Goal: Task Accomplishment & Management: Use online tool/utility

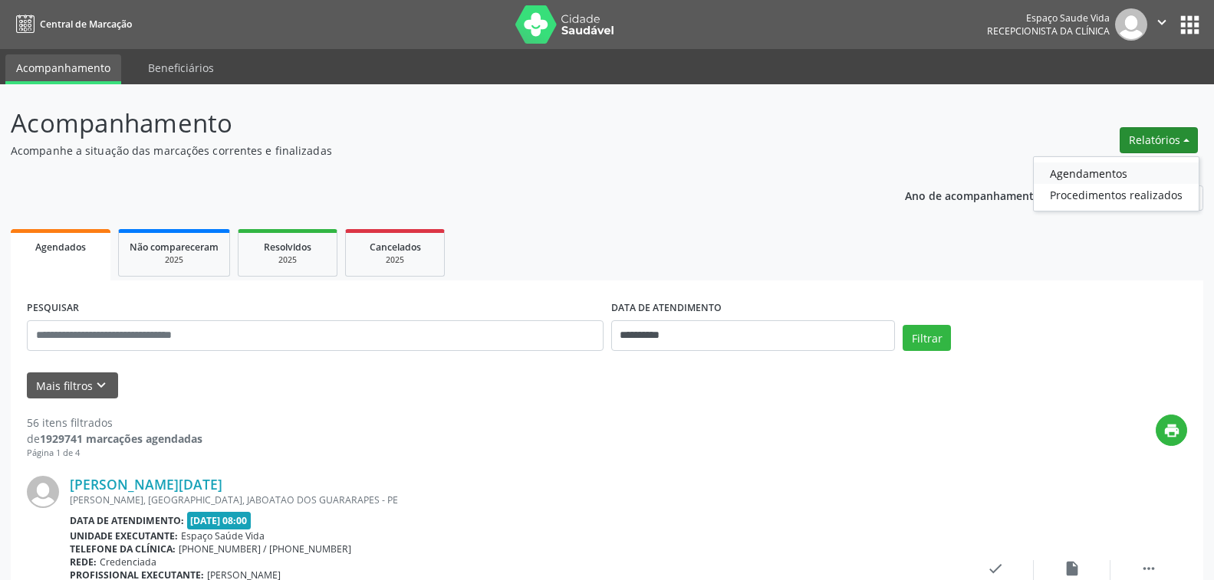
click at [1085, 175] on link "Agendamentos" at bounding box center [1115, 173] width 165 height 21
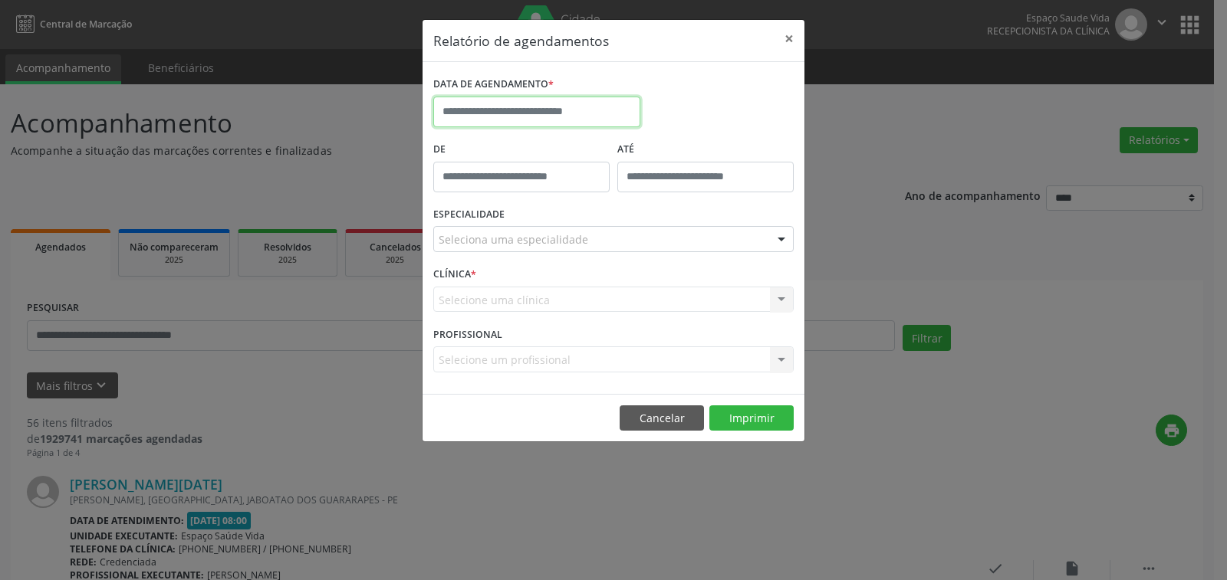
click at [502, 111] on input "text" at bounding box center [536, 112] width 207 height 31
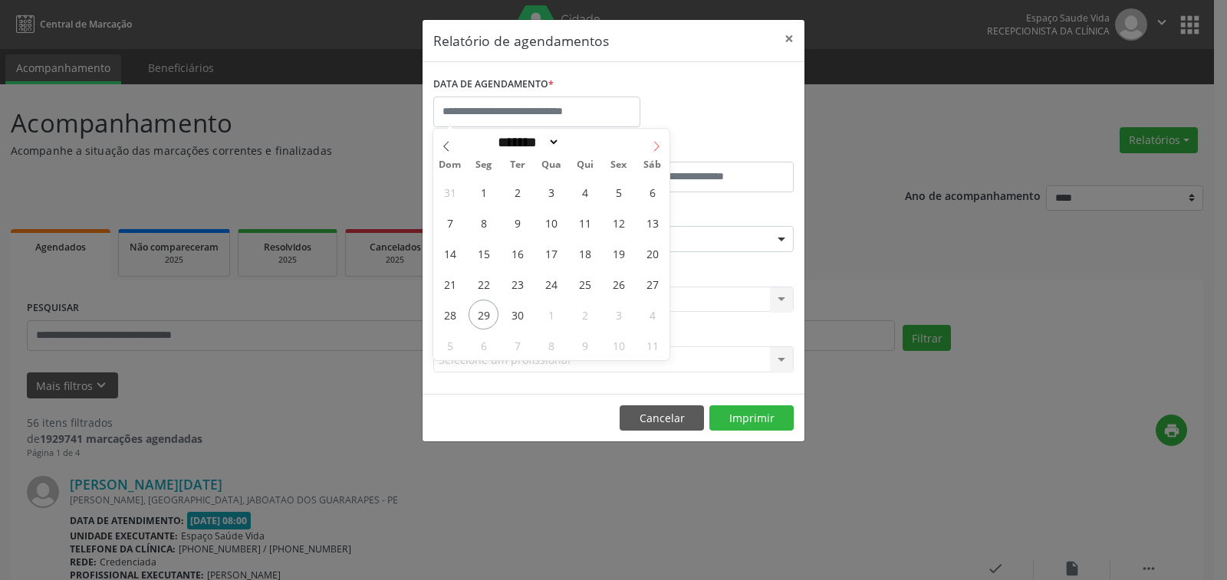
click at [654, 144] on icon at bounding box center [656, 146] width 11 height 11
select select "*"
click at [619, 189] on span "3" at bounding box center [618, 192] width 30 height 30
type input "**********"
click at [619, 189] on span "3" at bounding box center [618, 192] width 30 height 30
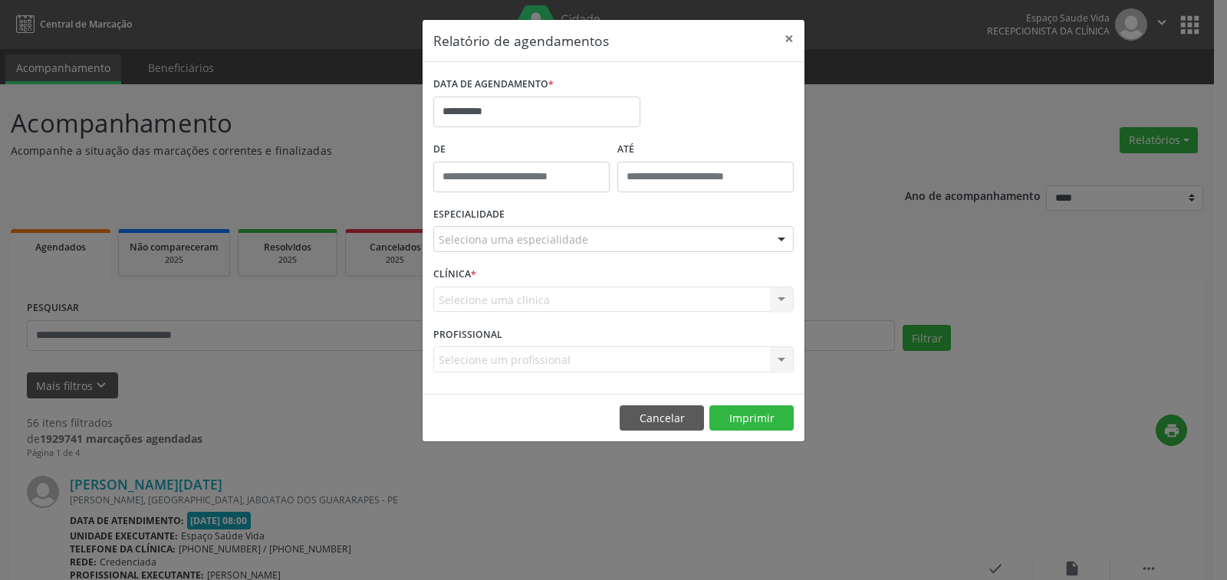
drag, startPoint x: 530, startPoint y: 251, endPoint x: 521, endPoint y: 238, distance: 16.2
click at [529, 250] on div "Seleciona uma especialidade" at bounding box center [613, 239] width 360 height 26
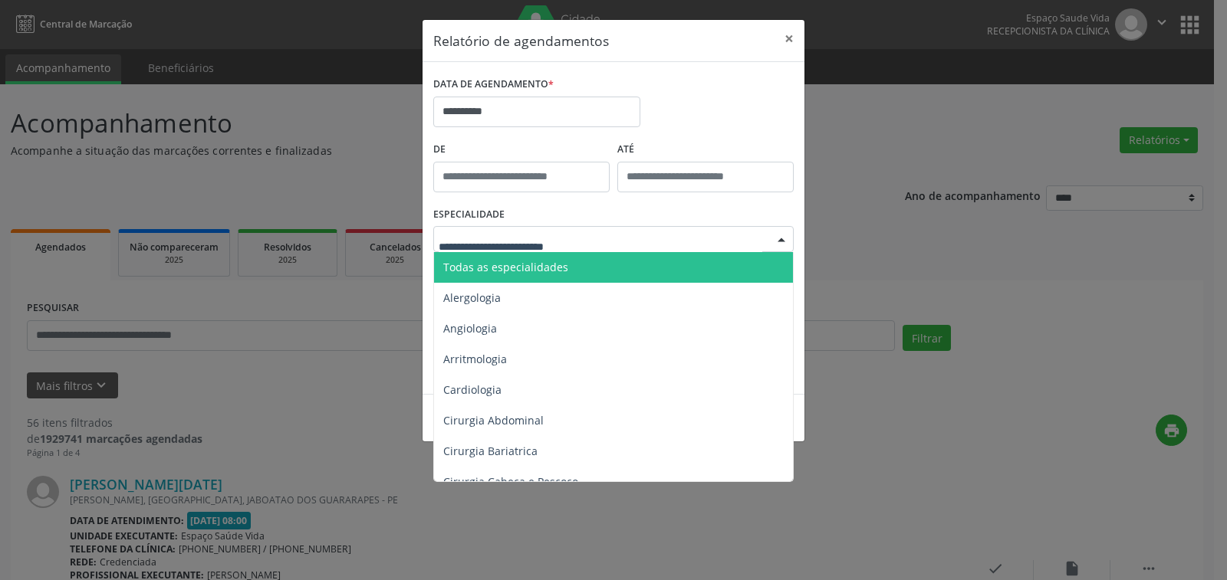
click at [515, 261] on span "Todas as especialidades" at bounding box center [505, 267] width 125 height 15
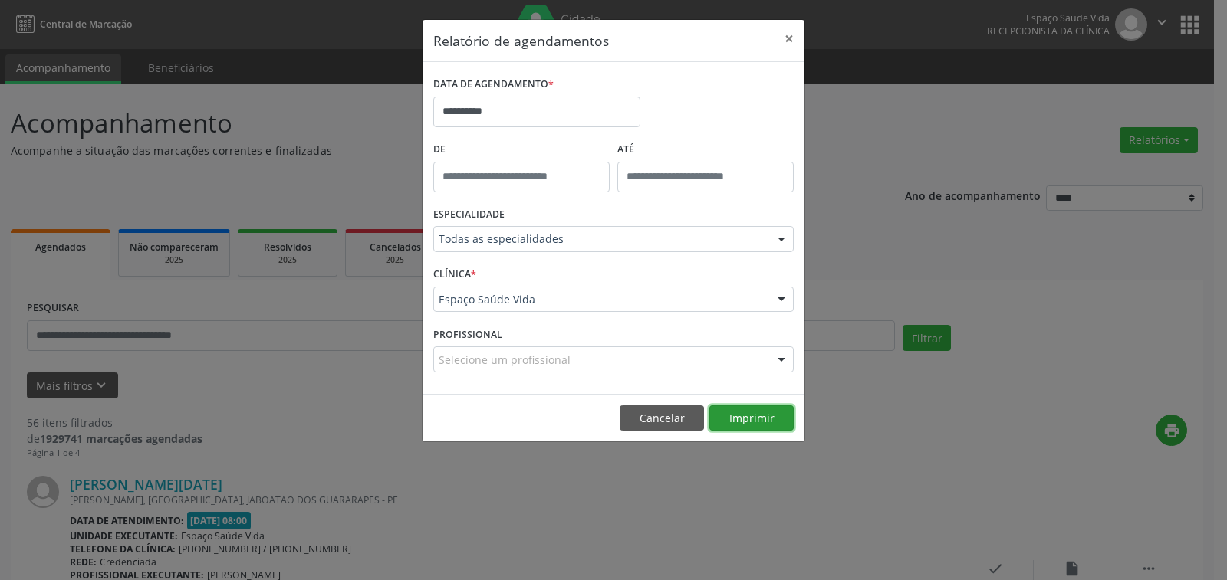
click at [738, 413] on button "Imprimir" at bounding box center [751, 419] width 84 height 26
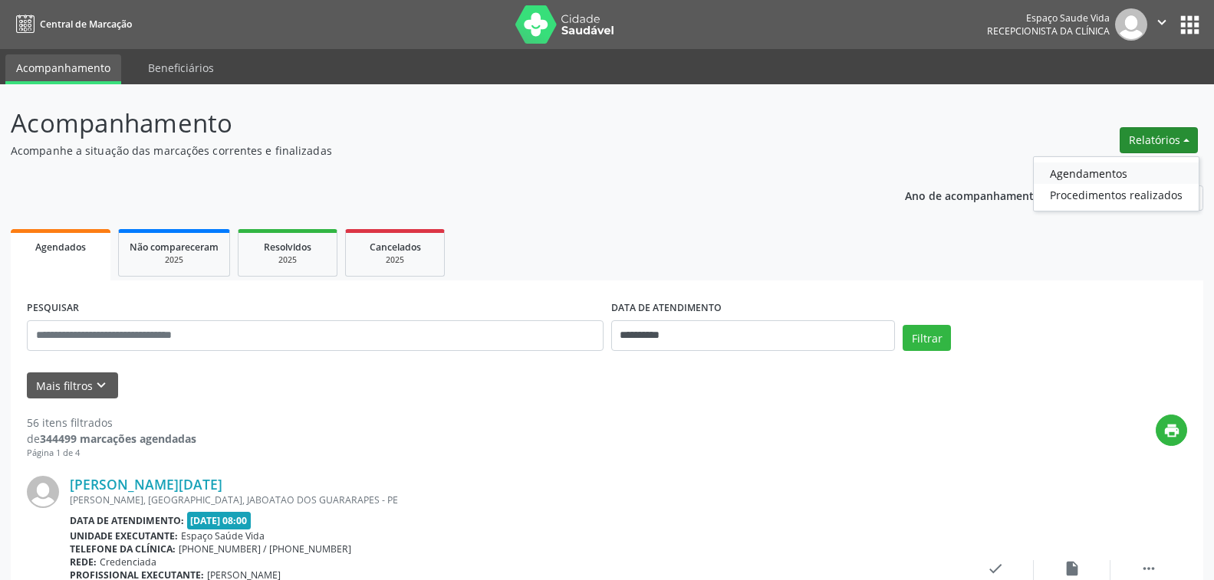
click at [1102, 179] on link "Agendamentos" at bounding box center [1115, 173] width 165 height 21
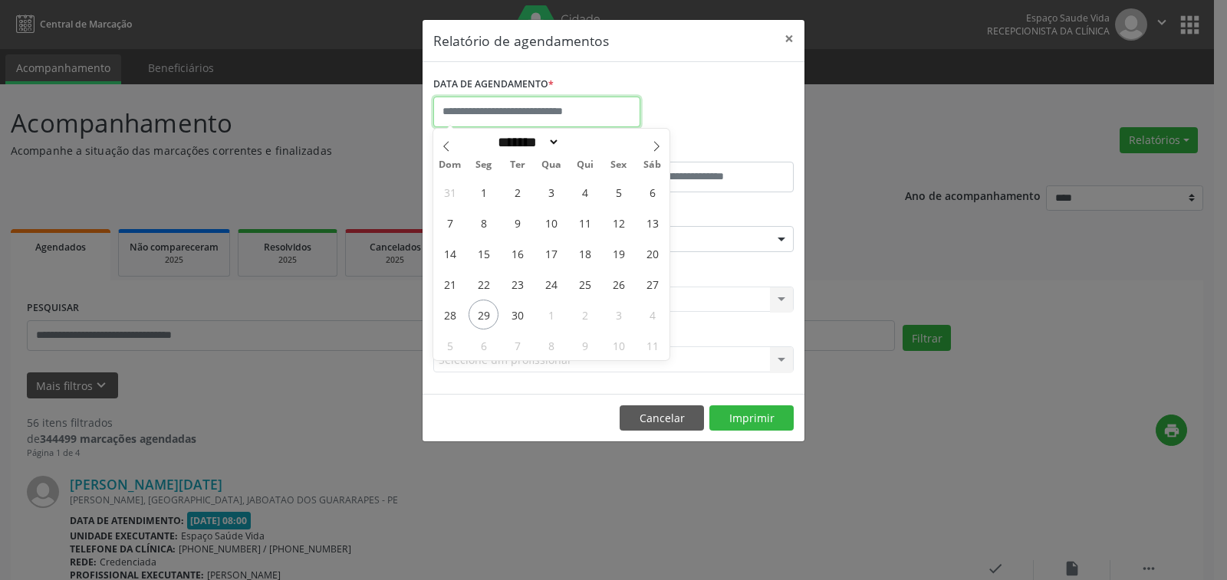
click at [562, 116] on input "text" at bounding box center [536, 112] width 207 height 31
click at [486, 316] on span "29" at bounding box center [483, 315] width 30 height 30
type input "**********"
click at [486, 316] on span "29" at bounding box center [483, 315] width 30 height 30
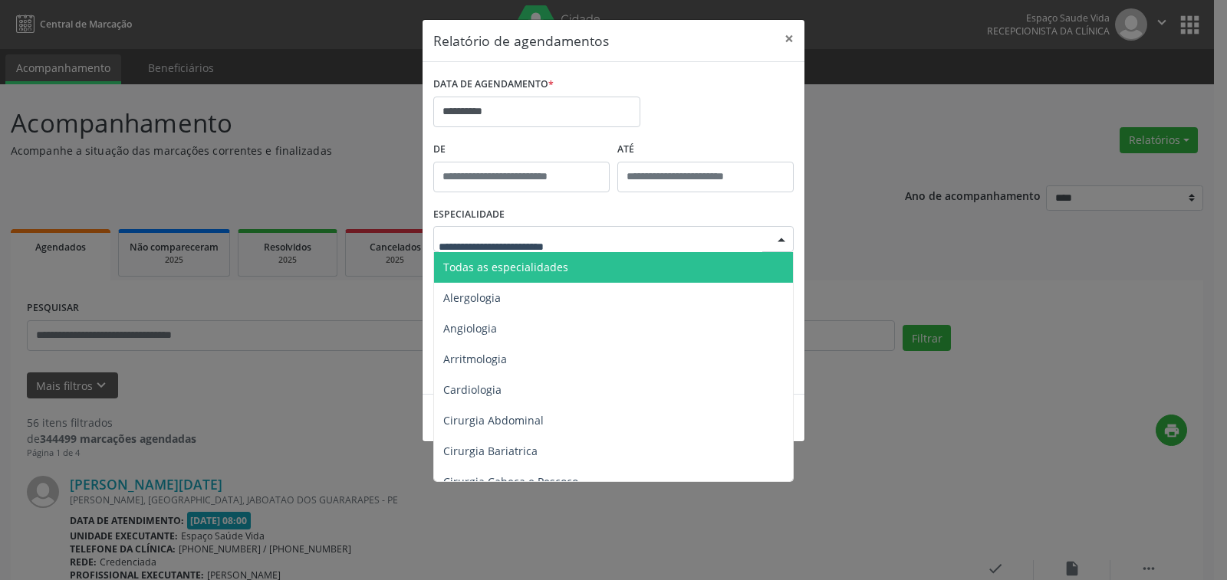
click at [513, 273] on span "Todas as especialidades" at bounding box center [505, 267] width 125 height 15
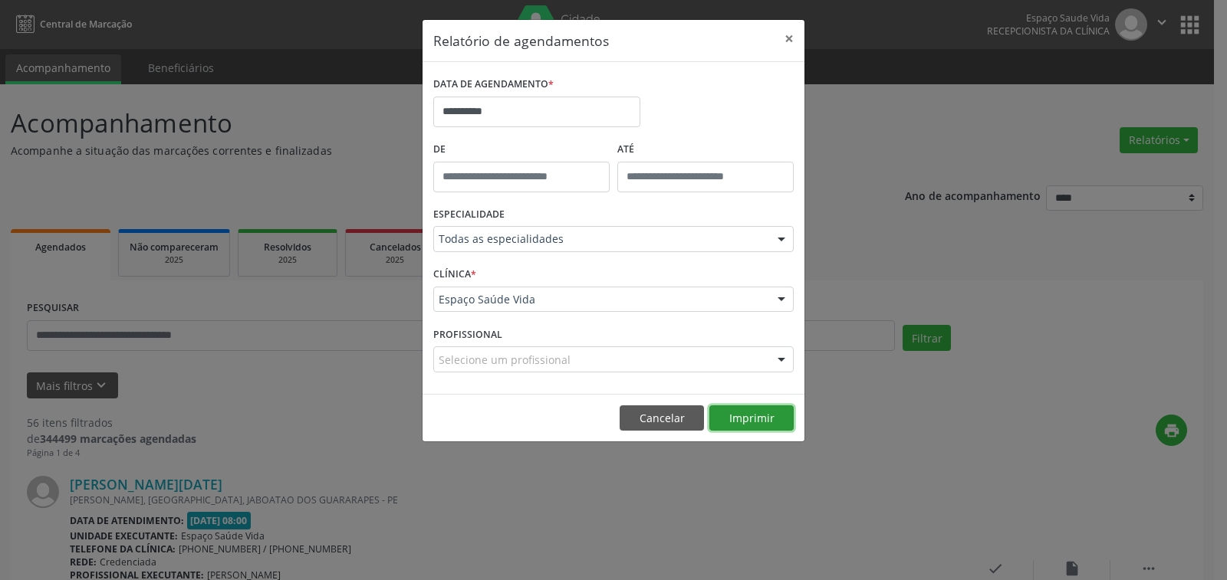
click at [759, 421] on button "Imprimir" at bounding box center [751, 419] width 84 height 26
